Goal: Task Accomplishment & Management: Use online tool/utility

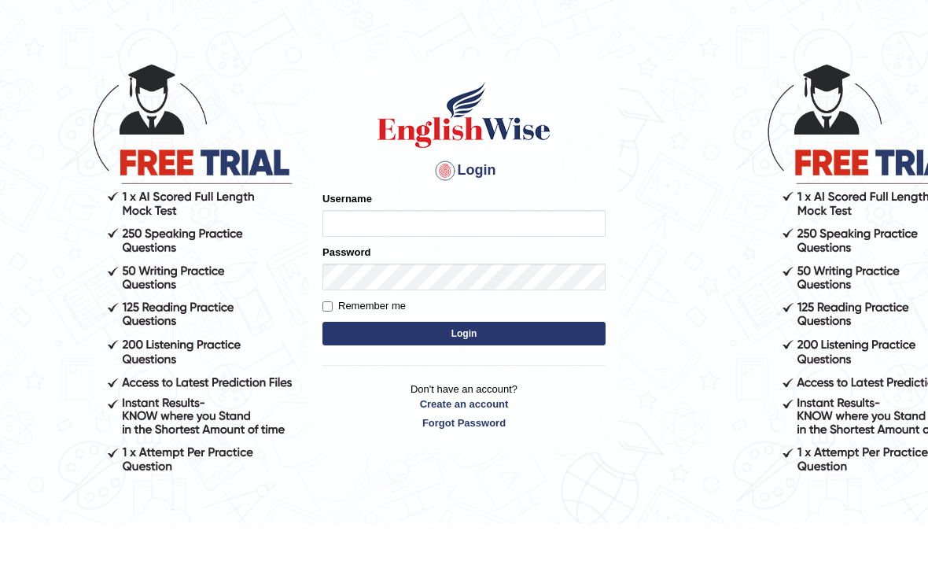
click at [413, 248] on input "Username" at bounding box center [464, 261] width 283 height 27
click at [373, 248] on input "Username" at bounding box center [464, 261] width 283 height 27
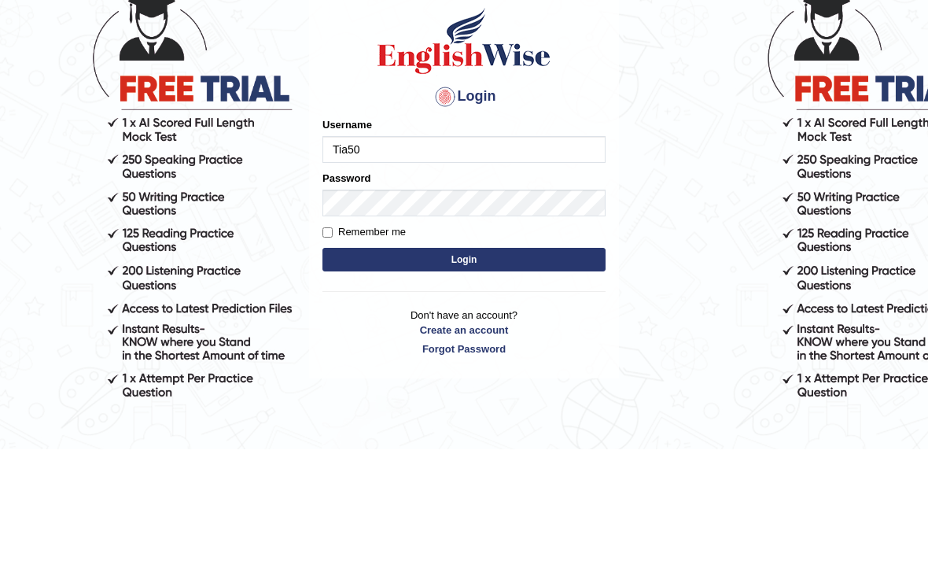
type input "Tia50"
click at [521, 359] on button "Login" at bounding box center [464, 371] width 283 height 24
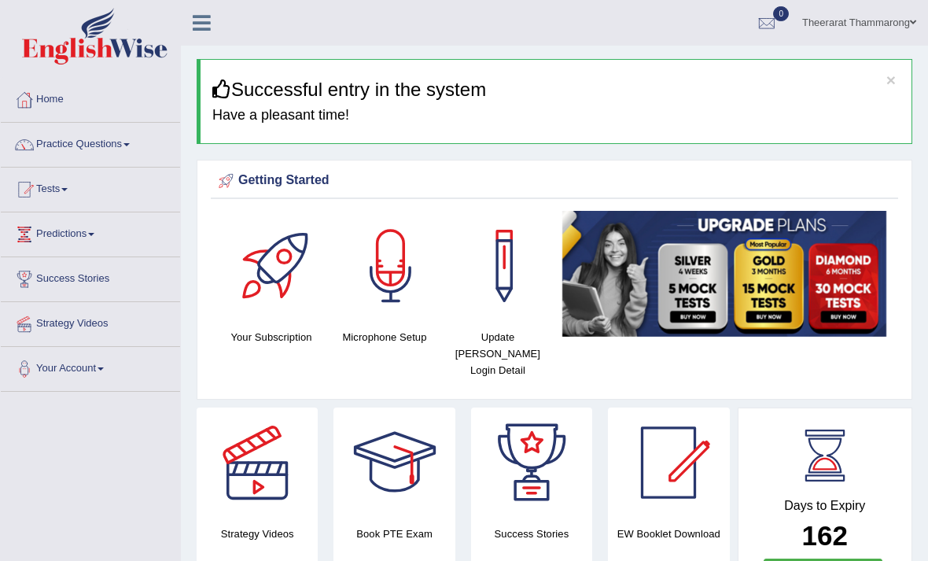
click at [120, 143] on link "Practice Questions" at bounding box center [90, 142] width 179 height 39
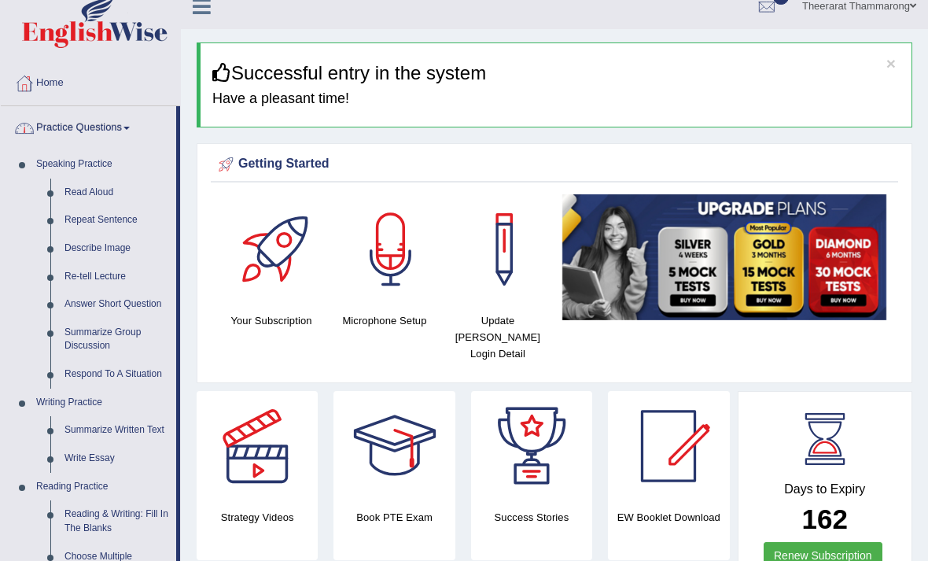
scroll to position [17, 0]
click at [144, 425] on div at bounding box center [464, 280] width 928 height 561
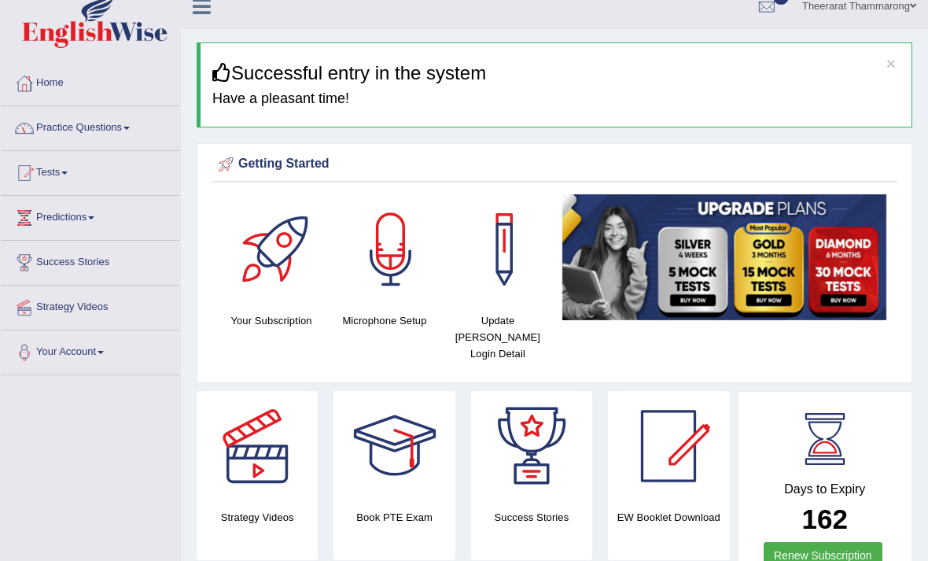
click at [100, 131] on link "Practice Questions" at bounding box center [90, 125] width 179 height 39
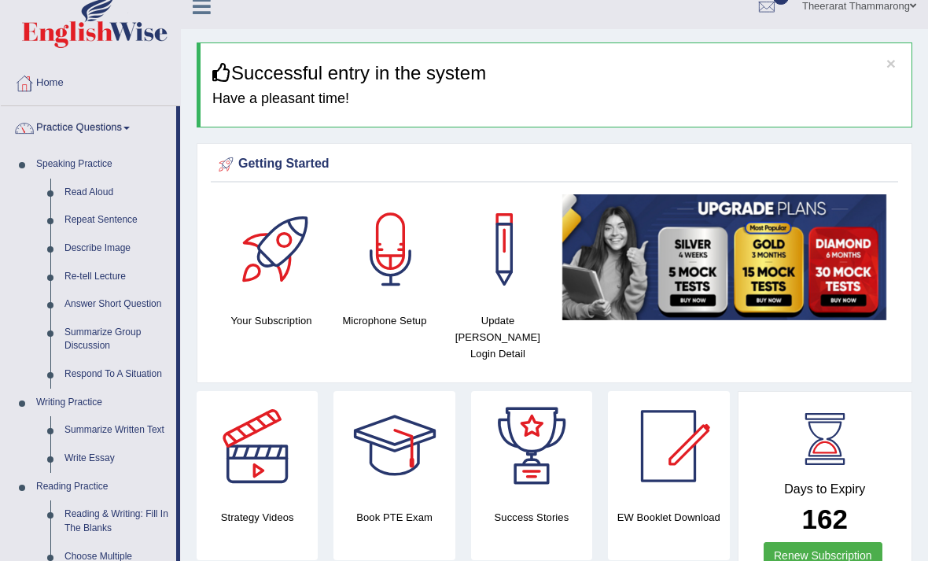
click at [97, 452] on div at bounding box center [464, 280] width 928 height 561
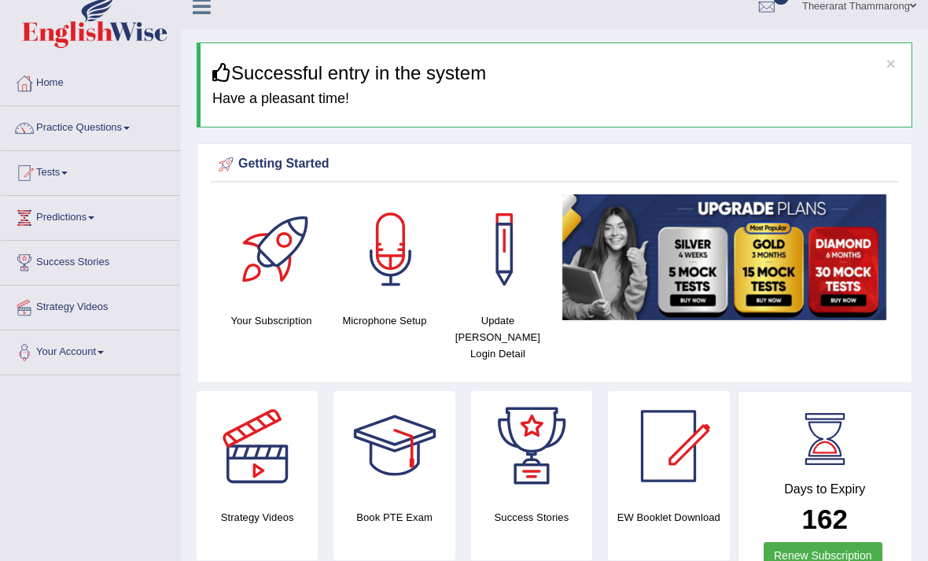
click at [85, 133] on link "Practice Questions" at bounding box center [90, 125] width 179 height 39
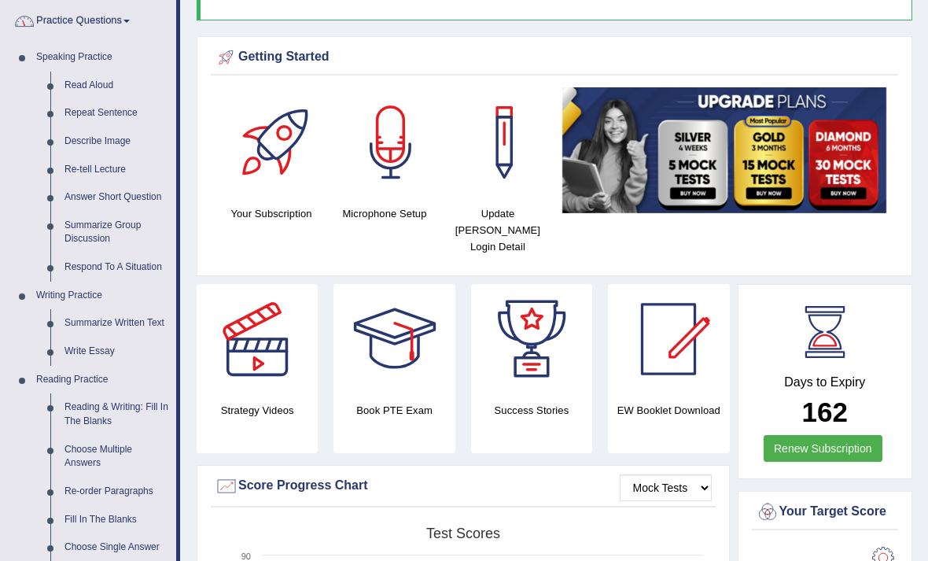
scroll to position [124, 0]
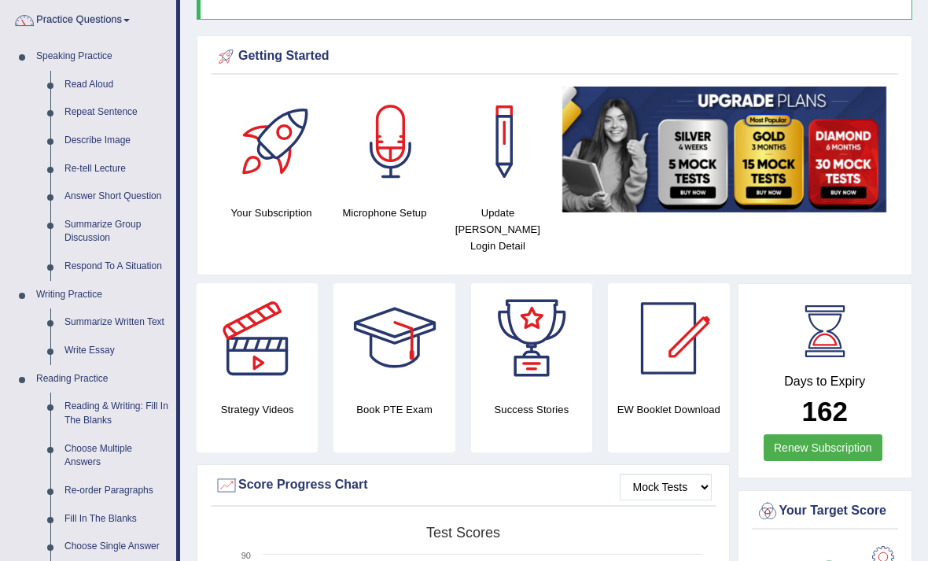
click at [92, 349] on div at bounding box center [464, 280] width 928 height 561
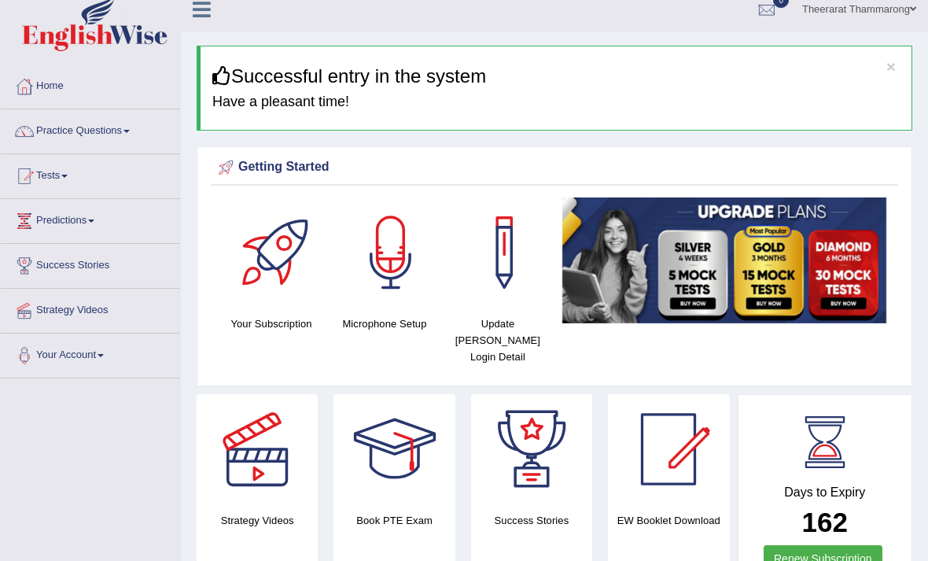
scroll to position [0, 0]
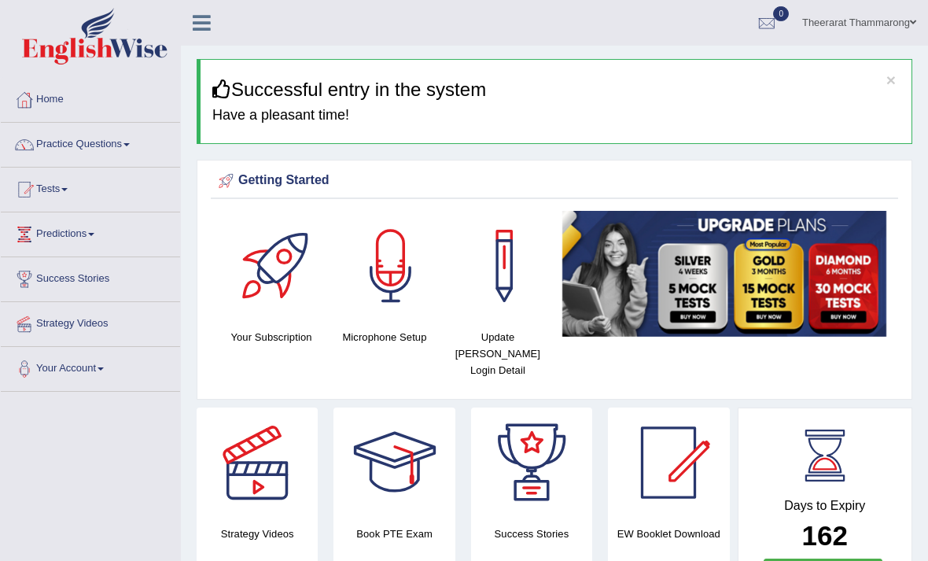
click at [60, 145] on link "Practice Questions" at bounding box center [90, 142] width 179 height 39
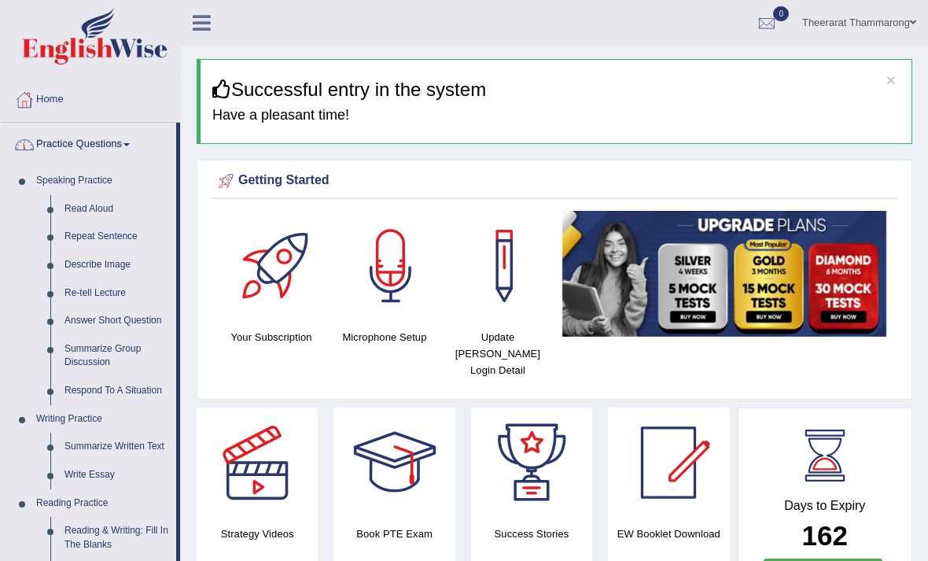
click at [91, 211] on div at bounding box center [464, 280] width 928 height 561
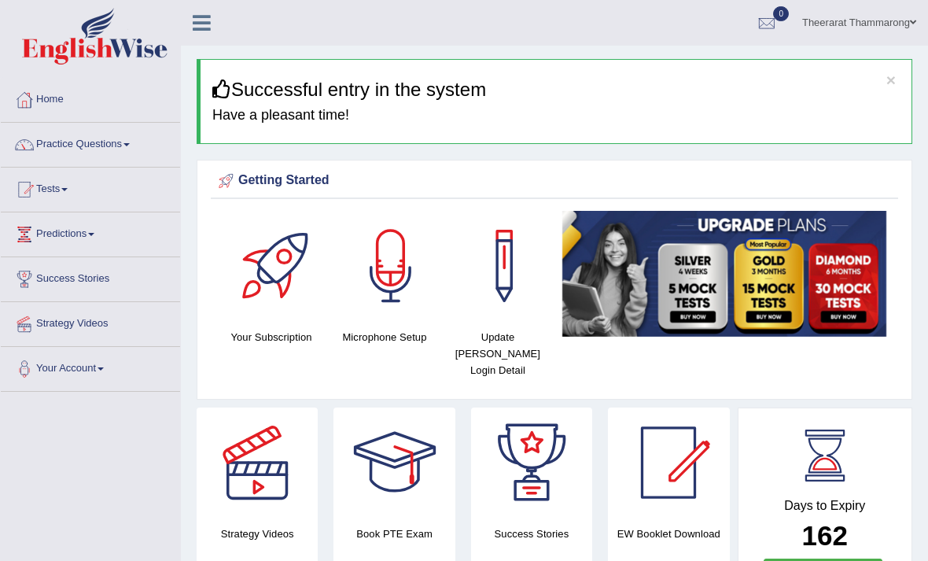
click at [77, 145] on link "Practice Questions" at bounding box center [90, 142] width 179 height 39
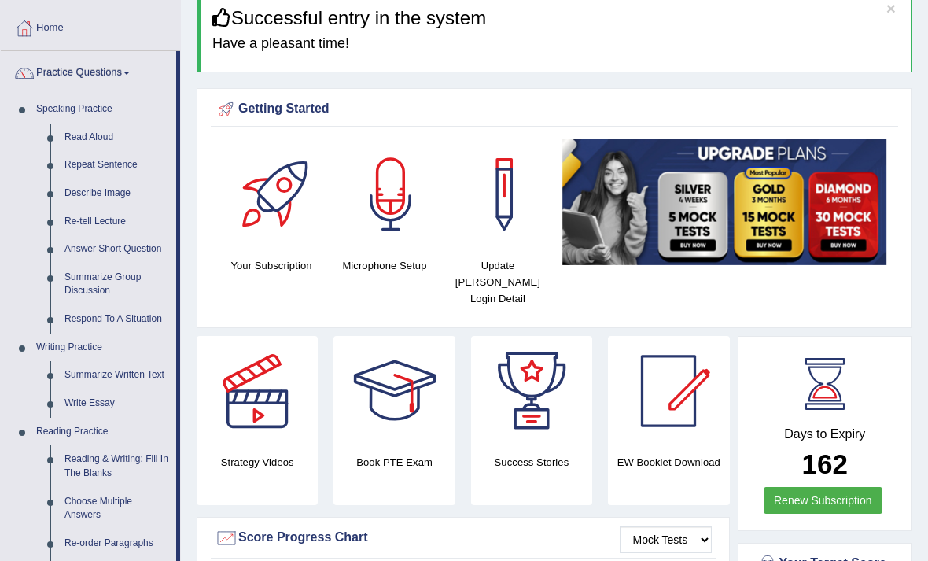
scroll to position [72, 0]
click at [88, 372] on div at bounding box center [464, 280] width 928 height 561
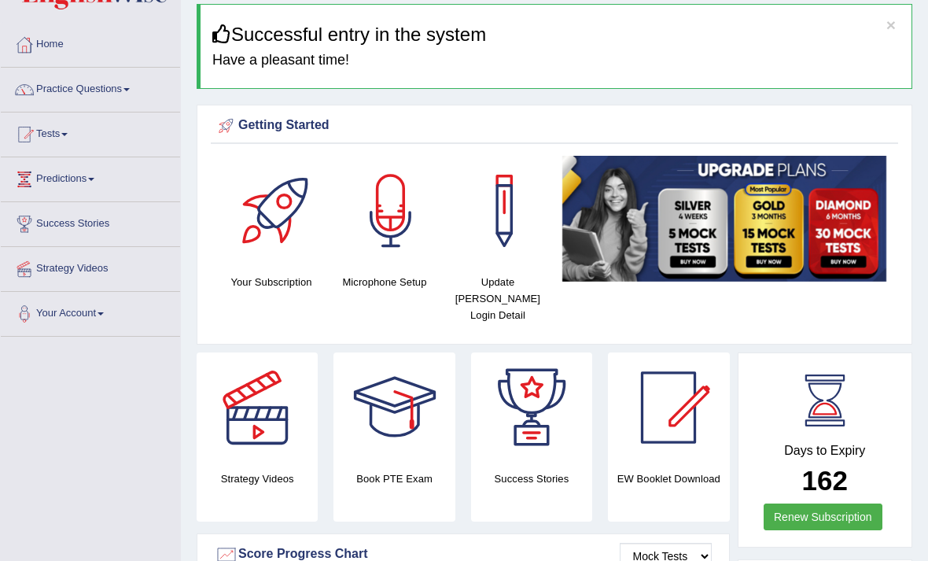
scroll to position [0, 0]
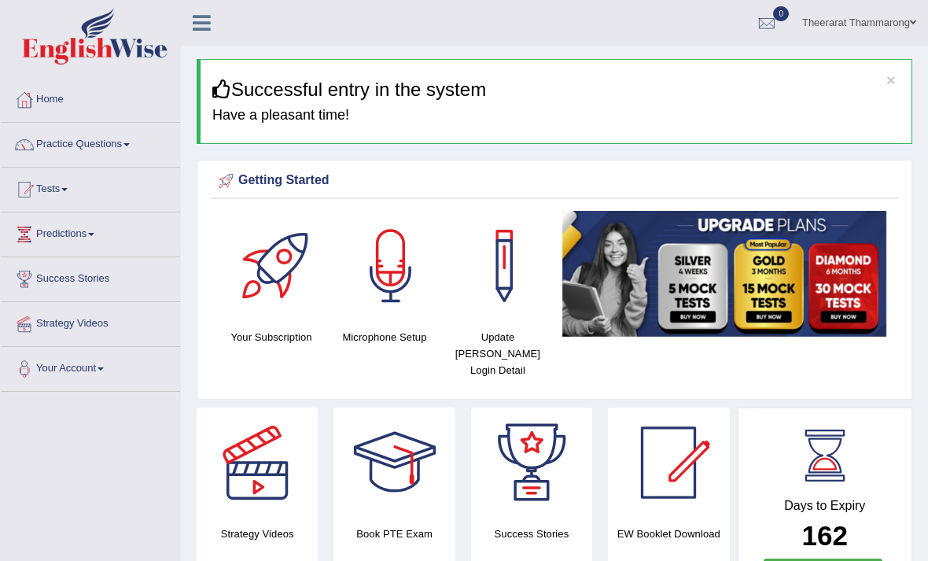
click at [76, 146] on link "Practice Questions" at bounding box center [90, 142] width 179 height 39
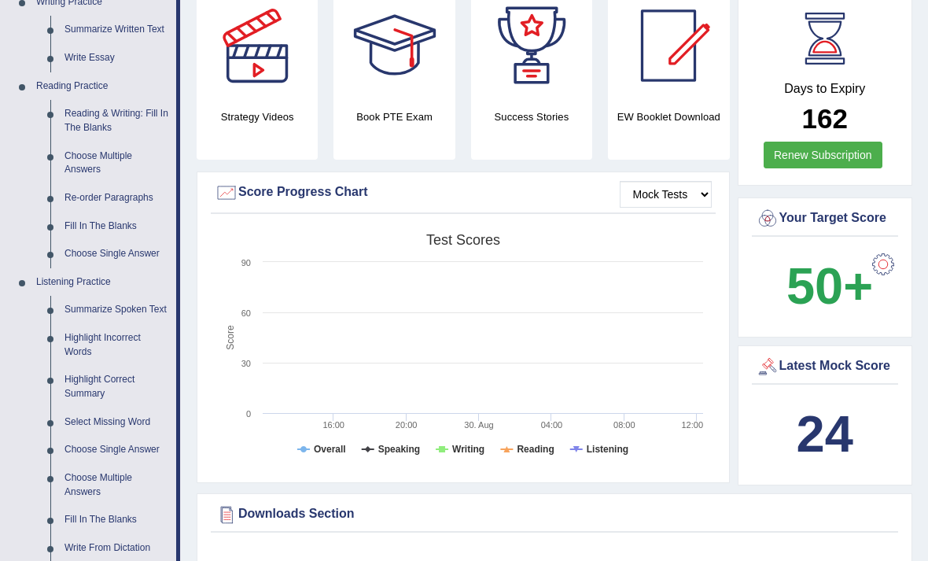
scroll to position [418, 0]
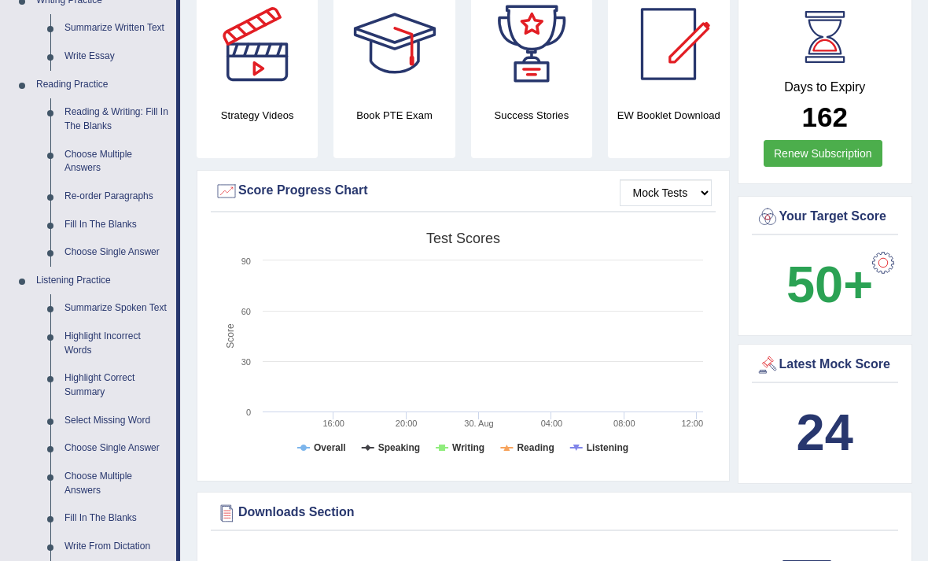
click at [81, 300] on div at bounding box center [464, 280] width 928 height 561
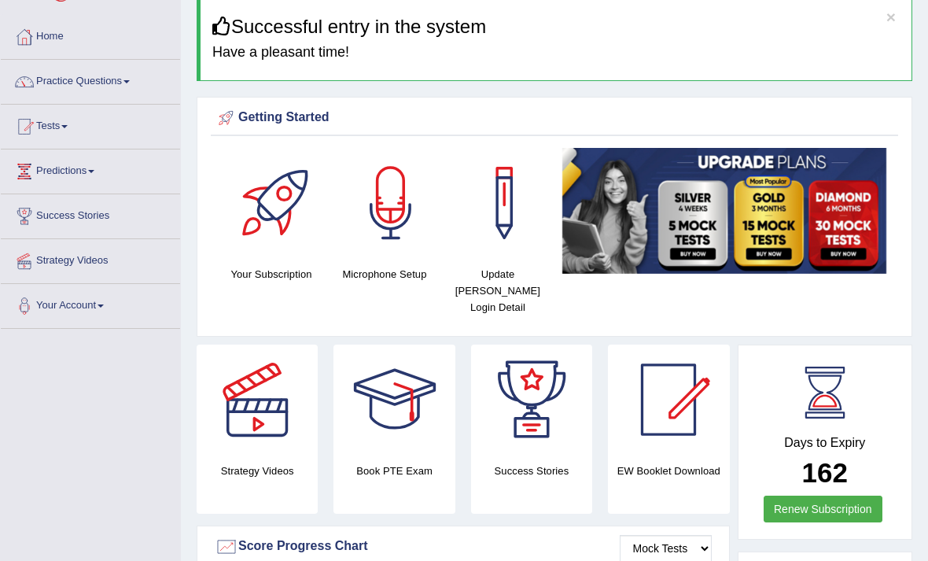
scroll to position [0, 0]
